Goal: Transaction & Acquisition: Purchase product/service

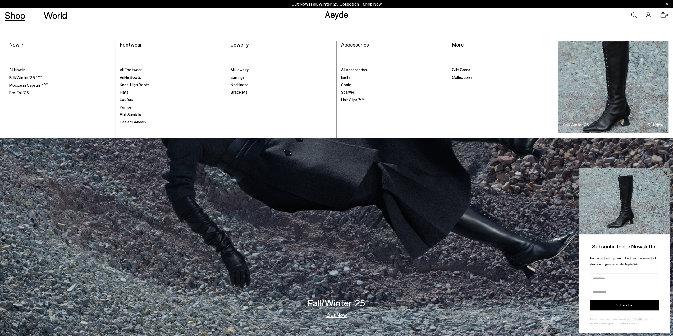
click at [135, 77] on span "Ankle Boots" at bounding box center [130, 77] width 21 height 5
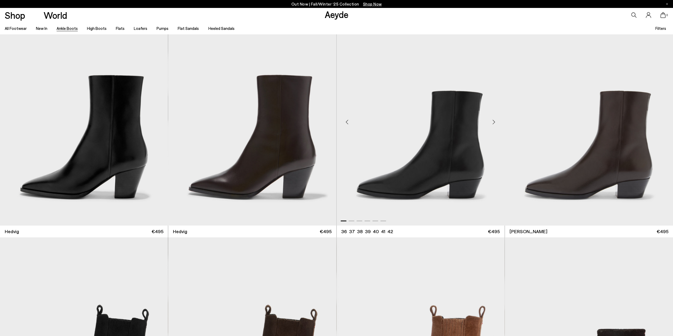
scroll to position [264, 0]
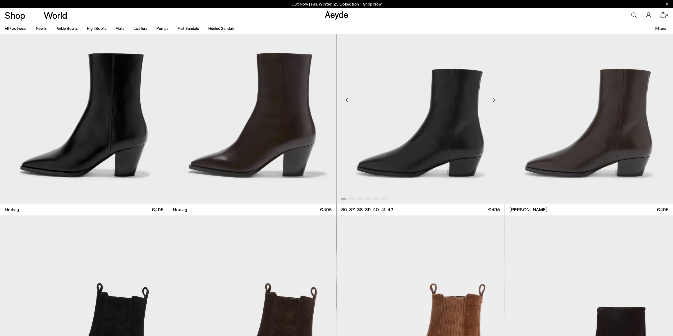
click at [490, 99] on div "Next slide" at bounding box center [494, 100] width 16 height 16
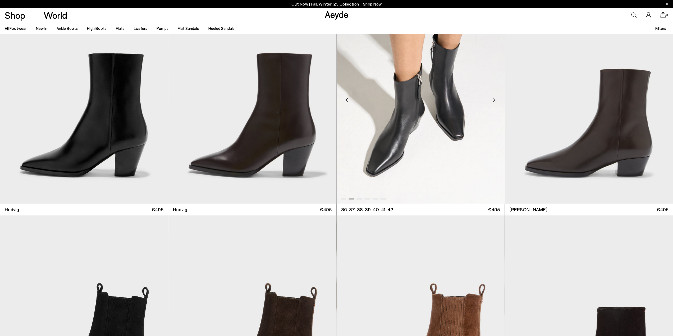
click at [490, 99] on div "Next slide" at bounding box center [494, 100] width 16 height 16
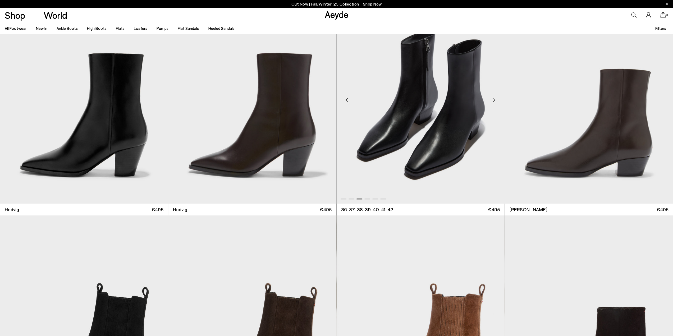
click at [490, 99] on div "Next slide" at bounding box center [494, 100] width 16 height 16
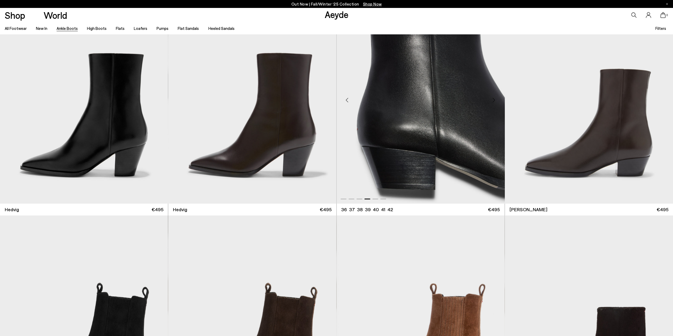
click at [490, 99] on div "Next slide" at bounding box center [494, 100] width 16 height 16
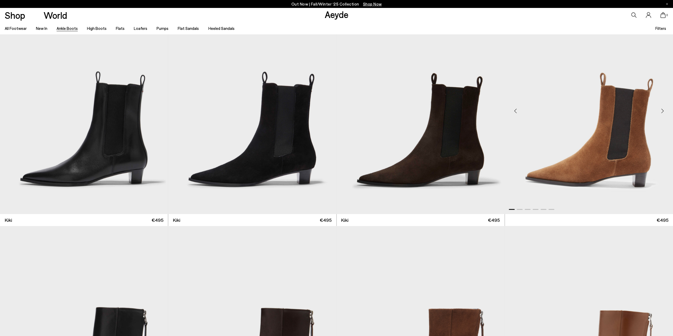
scroll to position [1110, 0]
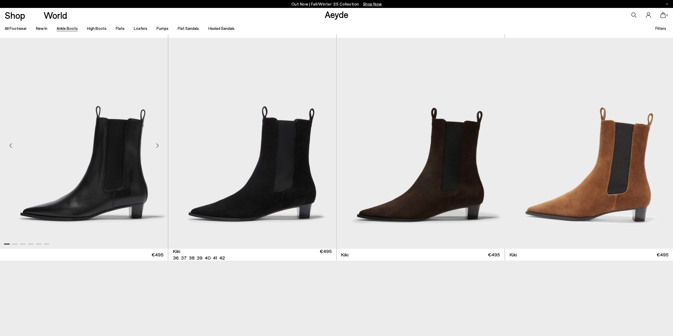
drag, startPoint x: 240, startPoint y: 147, endPoint x: 126, endPoint y: 145, distance: 114.2
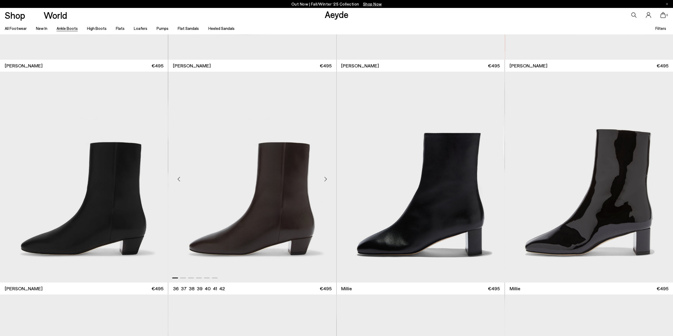
scroll to position [1533, 0]
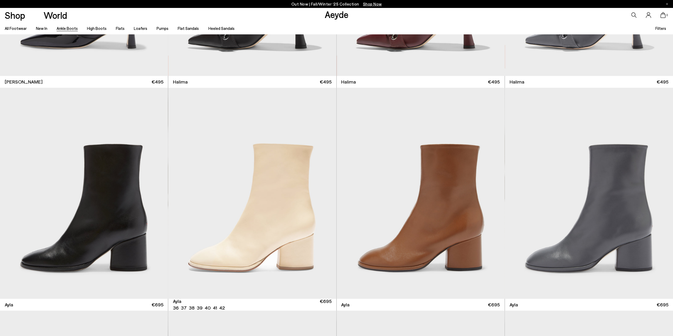
scroll to position [2405, 0]
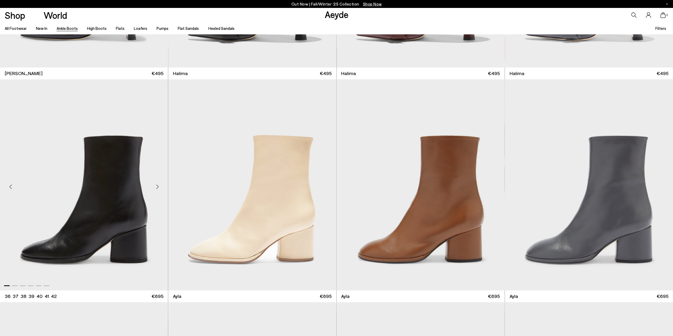
click at [162, 185] on div "Next slide" at bounding box center [157, 187] width 16 height 16
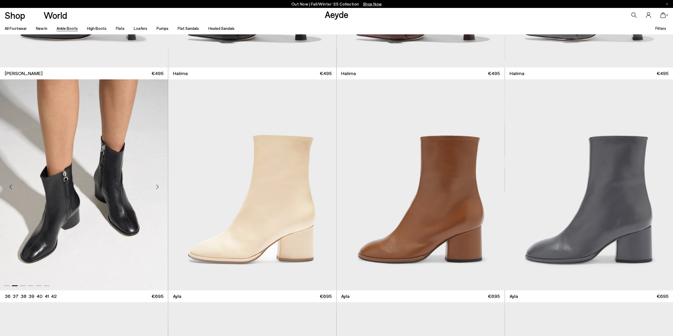
click at [162, 185] on div "Next slide" at bounding box center [157, 187] width 16 height 16
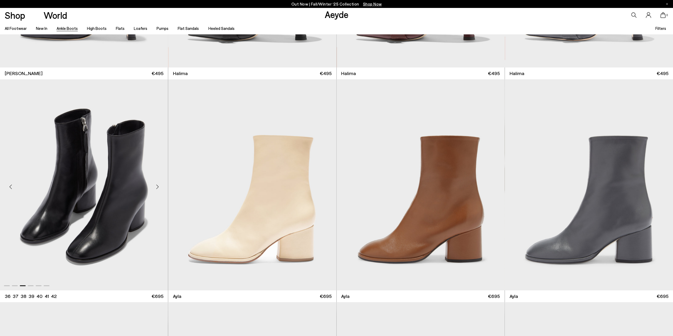
click at [162, 185] on div "Next slide" at bounding box center [157, 187] width 16 height 16
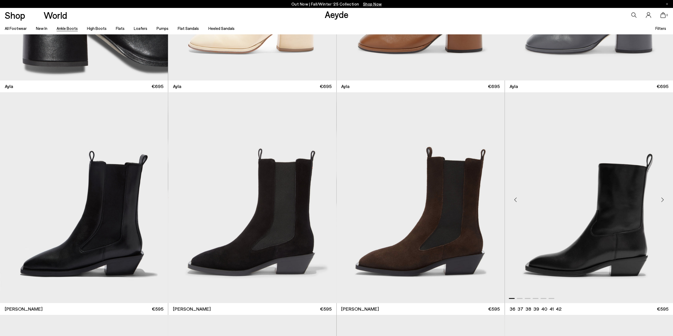
scroll to position [2643, 0]
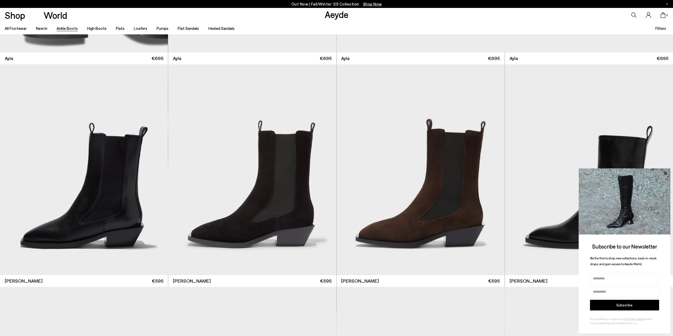
click at [668, 173] on img at bounding box center [624, 201] width 92 height 66
click at [666, 173] on icon at bounding box center [664, 173] width 7 height 7
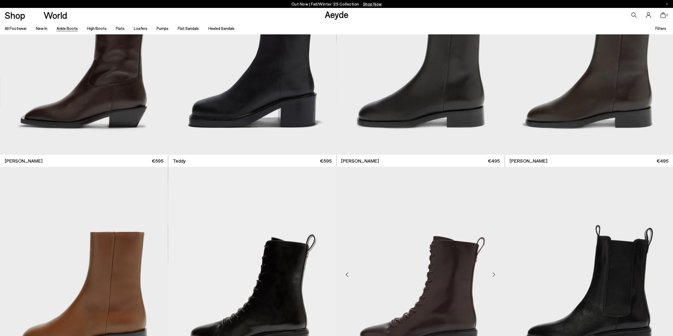
scroll to position [2907, 0]
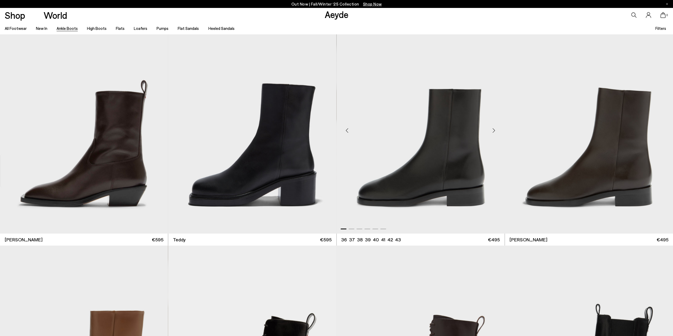
click at [496, 130] on div "Next slide" at bounding box center [494, 130] width 16 height 16
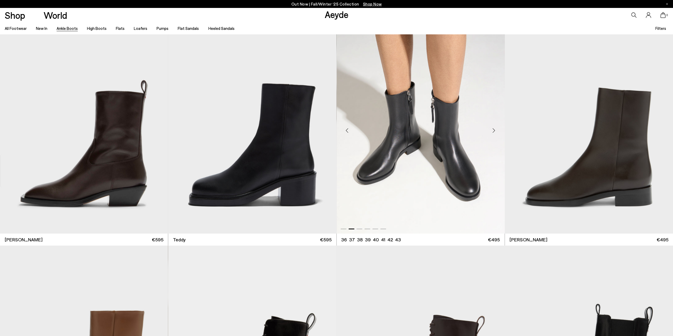
click at [496, 130] on div "Next slide" at bounding box center [494, 130] width 16 height 16
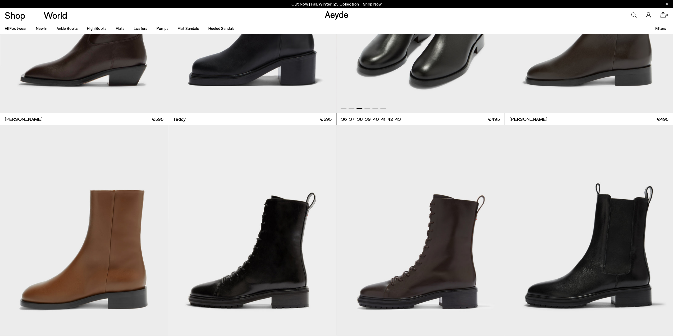
scroll to position [3066, 0]
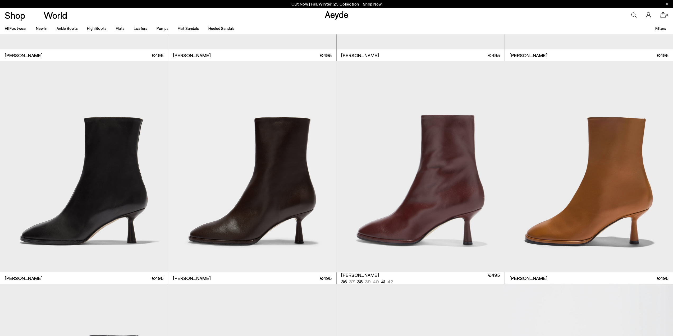
scroll to position [3938, 0]
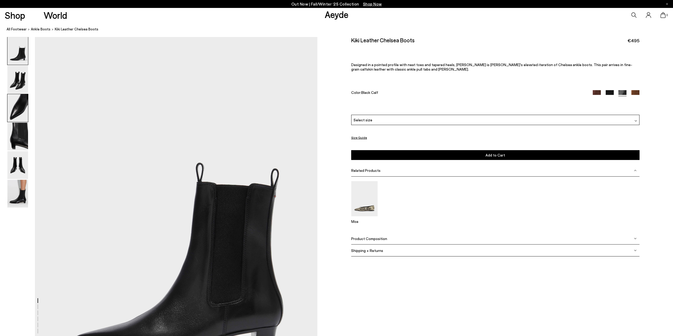
click at [27, 104] on img at bounding box center [17, 108] width 21 height 28
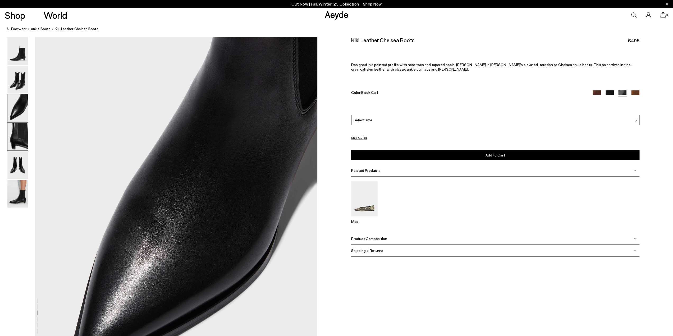
click at [14, 143] on img at bounding box center [17, 137] width 21 height 28
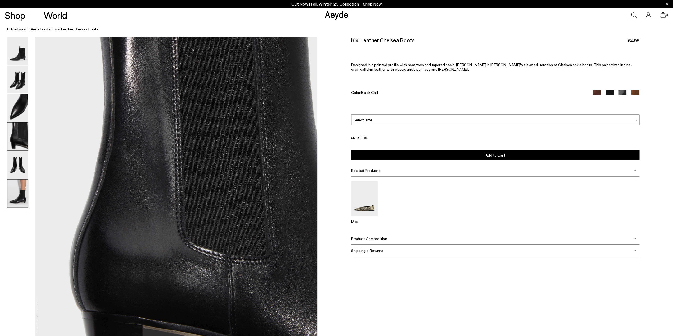
click at [25, 193] on img at bounding box center [17, 194] width 21 height 28
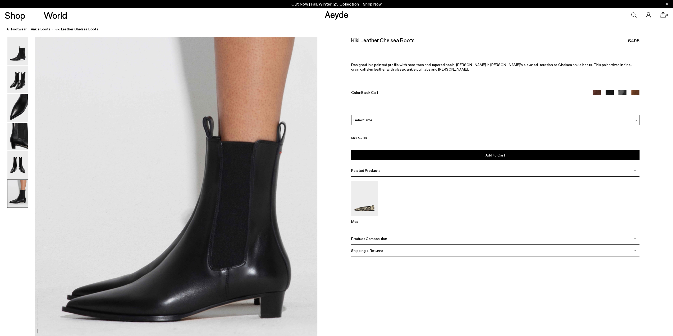
scroll to position [1923, 0]
click at [19, 76] on img at bounding box center [17, 80] width 21 height 28
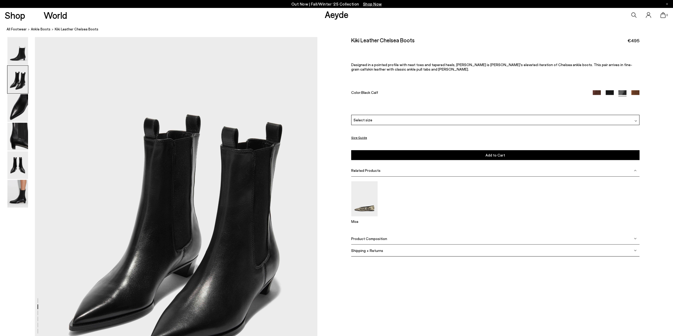
scroll to position [378, 0]
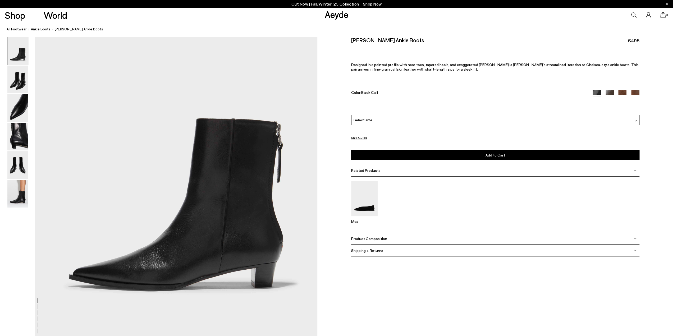
scroll to position [159, 0]
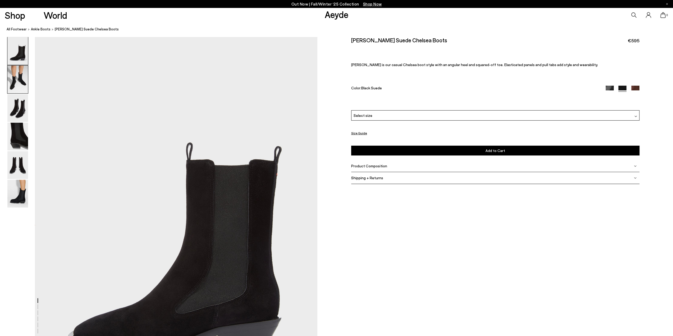
click at [20, 75] on img at bounding box center [17, 80] width 21 height 28
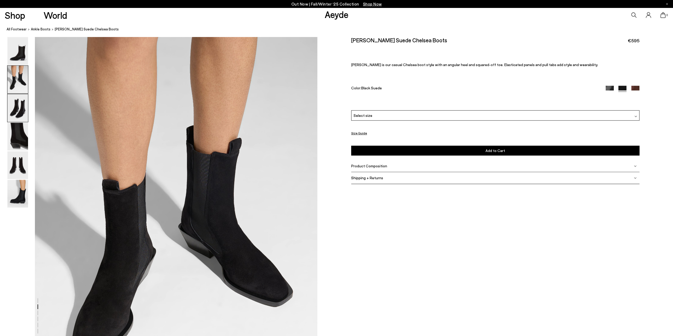
click at [18, 108] on img at bounding box center [17, 108] width 21 height 28
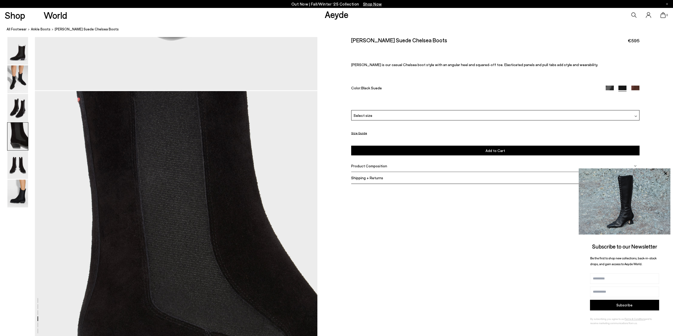
scroll to position [1045, 0]
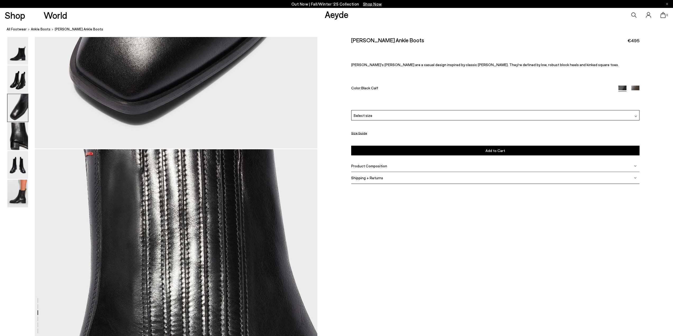
scroll to position [1057, 0]
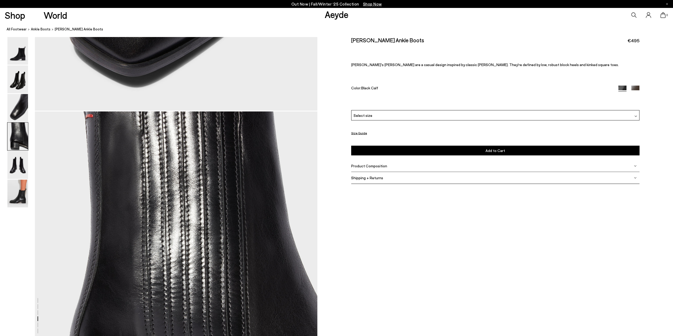
click at [451, 114] on div "Select size" at bounding box center [495, 115] width 288 height 10
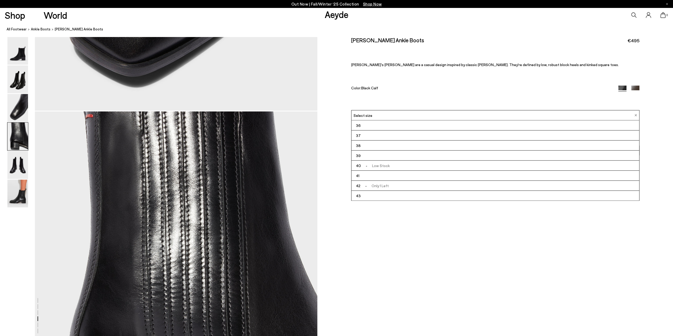
click at [451, 114] on div "Select size" at bounding box center [495, 115] width 288 height 10
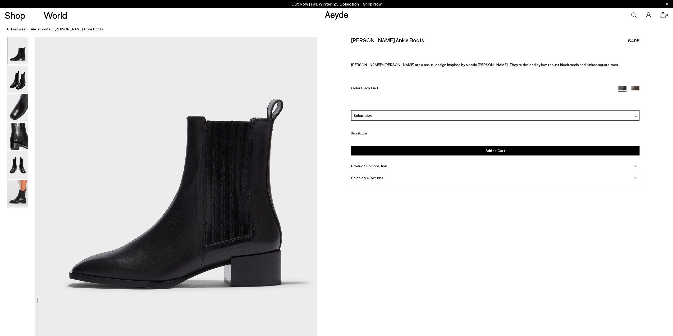
scroll to position [0, 0]
